Goal: Participate in discussion

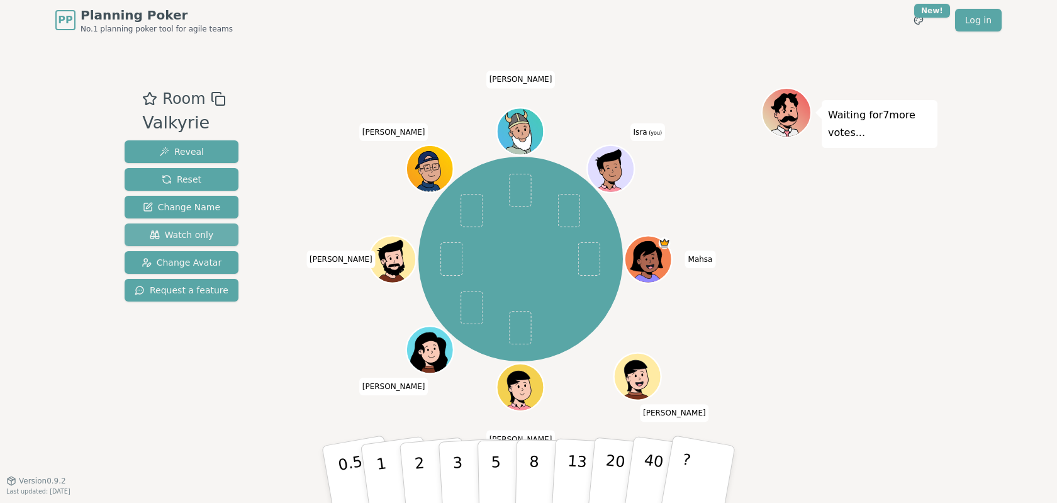
click at [167, 242] on button "Watch only" at bounding box center [182, 234] width 114 height 23
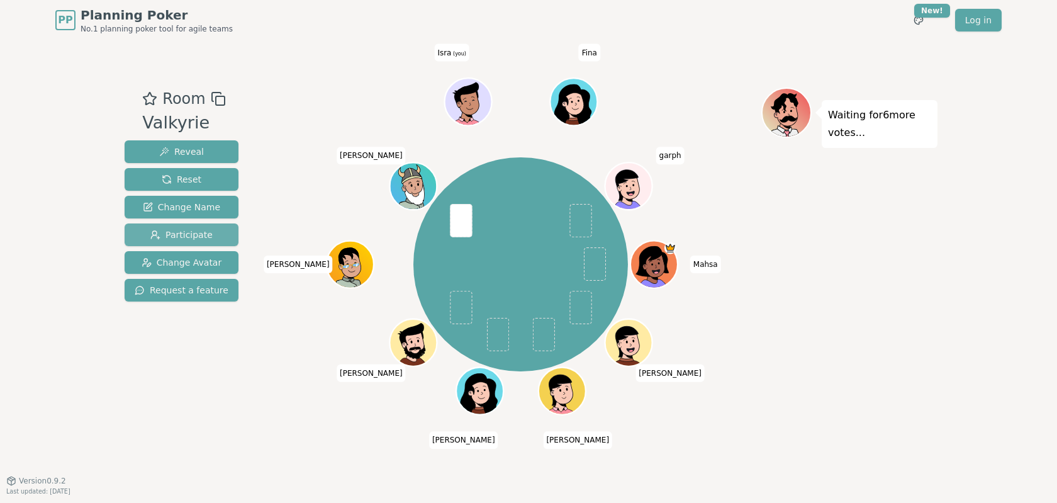
click at [211, 237] on button "Participate" at bounding box center [182, 234] width 114 height 23
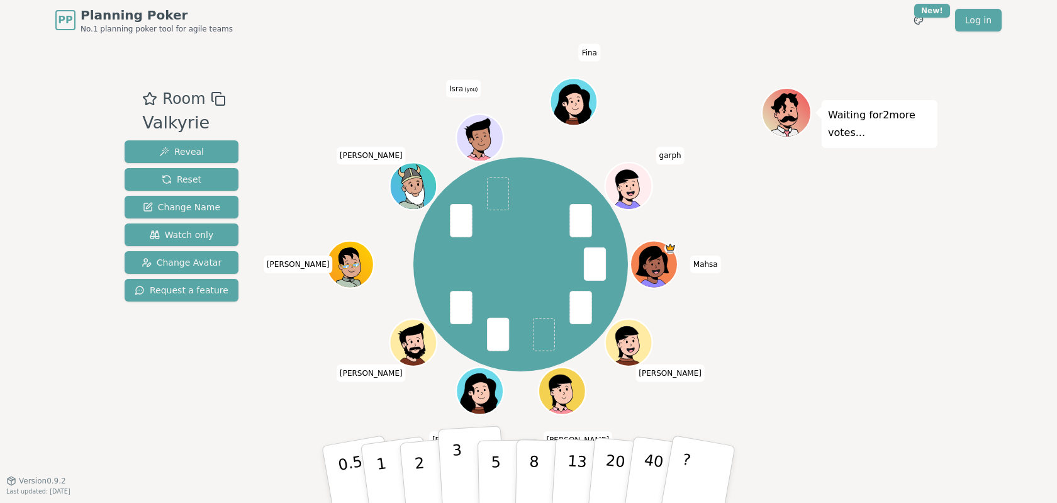
click at [472, 463] on button "3" at bounding box center [472, 474] width 69 height 98
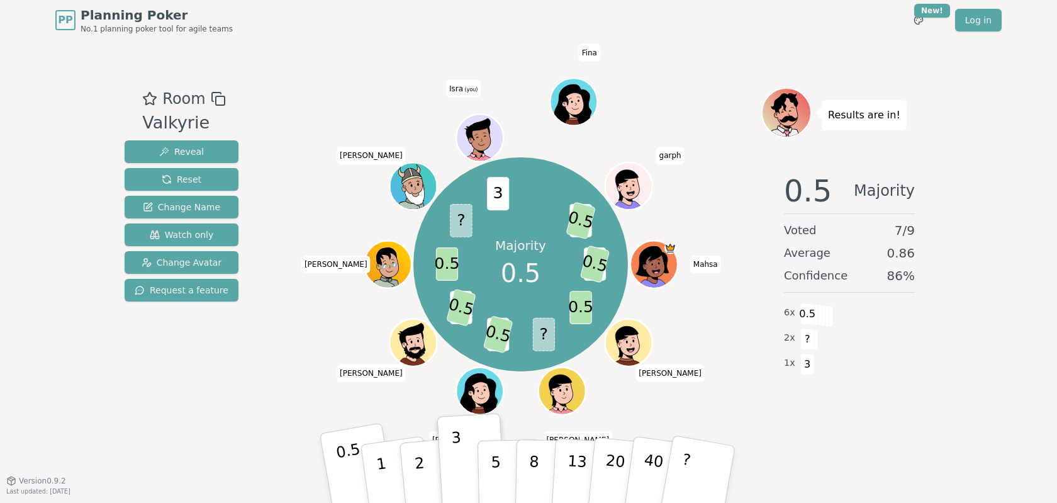
click at [357, 456] on p "0.5" at bounding box center [352, 475] width 35 height 71
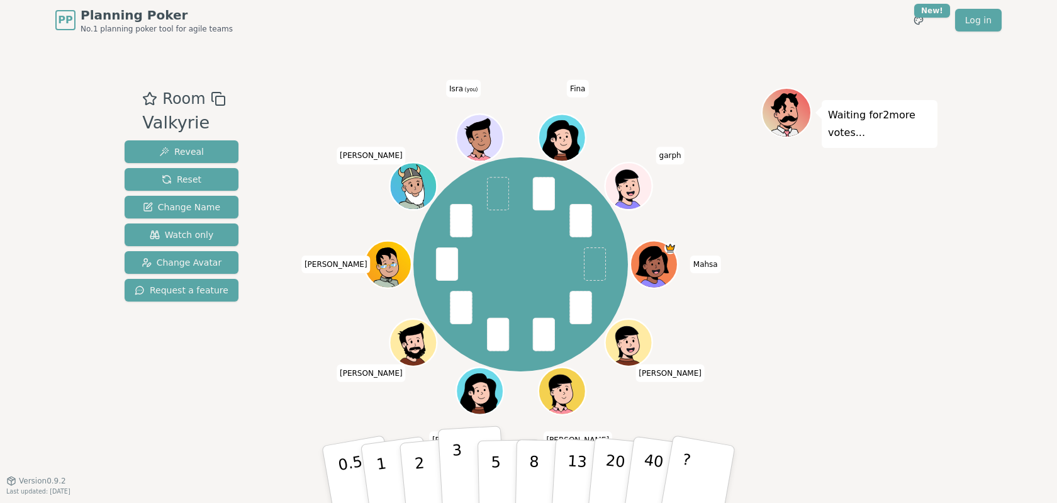
click at [472, 467] on button "3" at bounding box center [472, 474] width 69 height 98
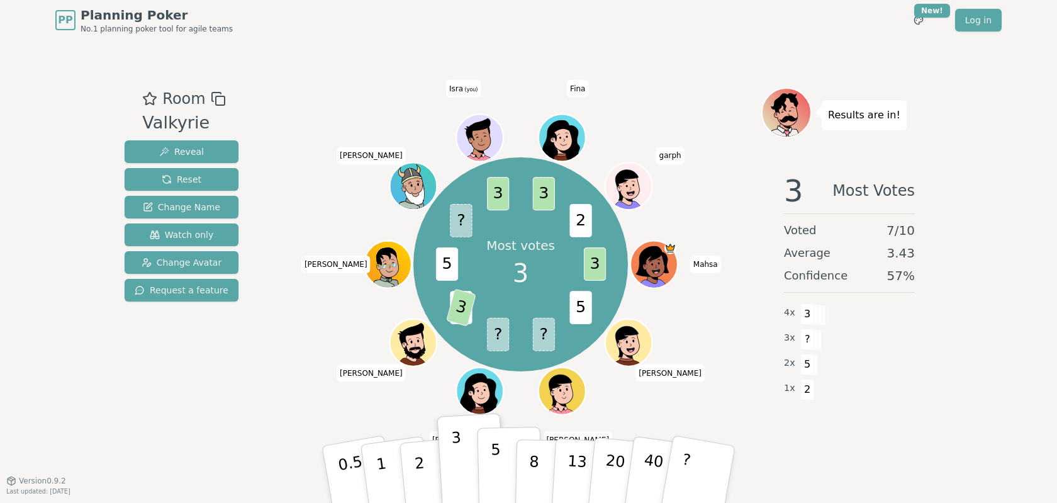
click at [511, 466] on button "5" at bounding box center [510, 475] width 65 height 96
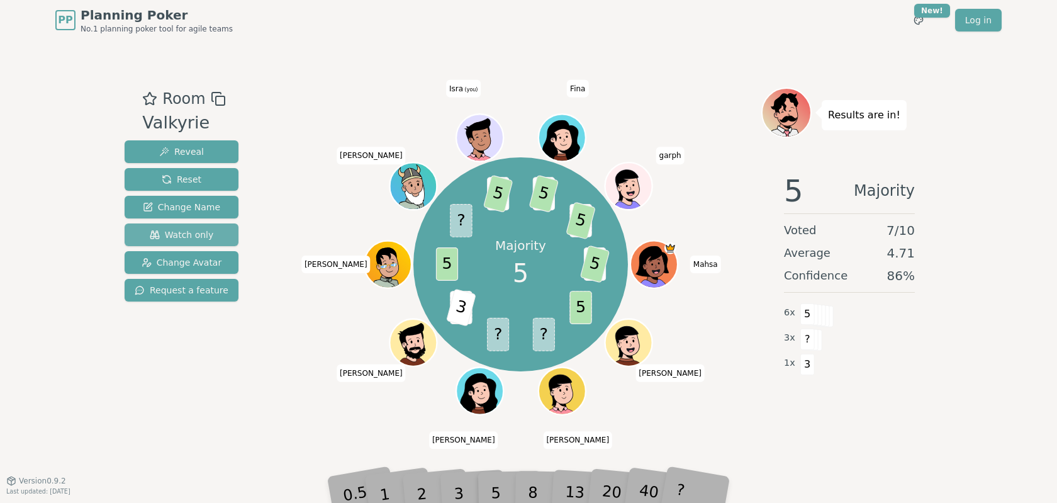
click at [166, 241] on span "Watch only" at bounding box center [182, 234] width 64 height 13
